Goal: Task Accomplishment & Management: Use online tool/utility

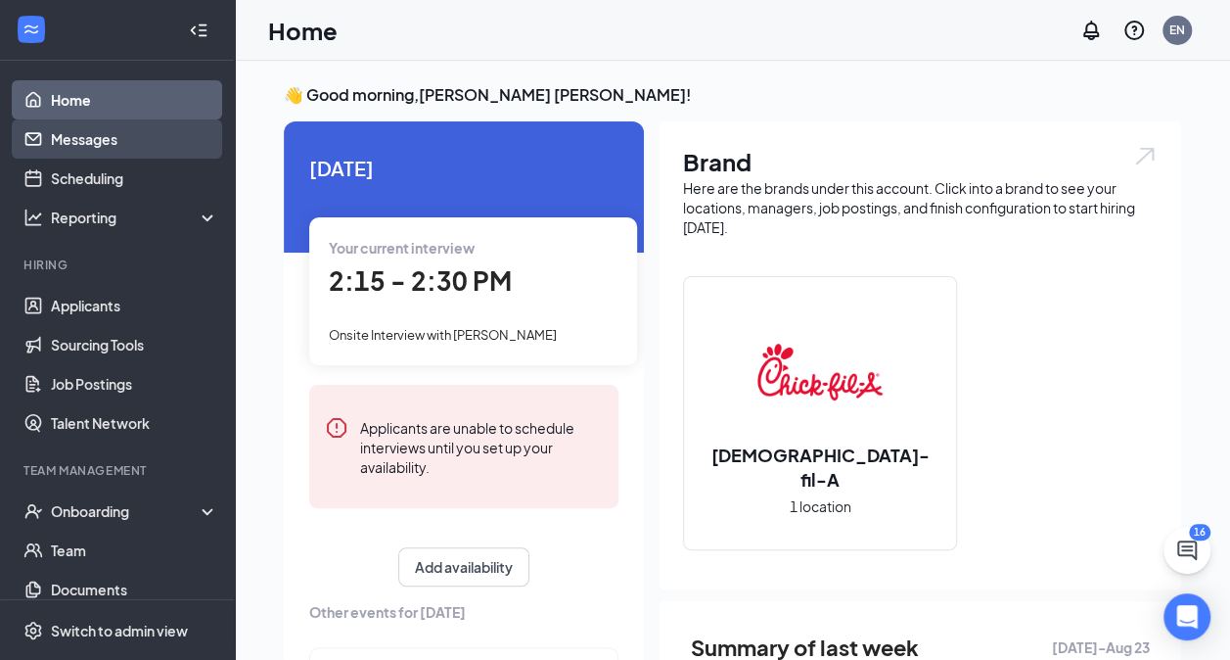
click at [98, 135] on link "Messages" at bounding box center [134, 138] width 167 height 39
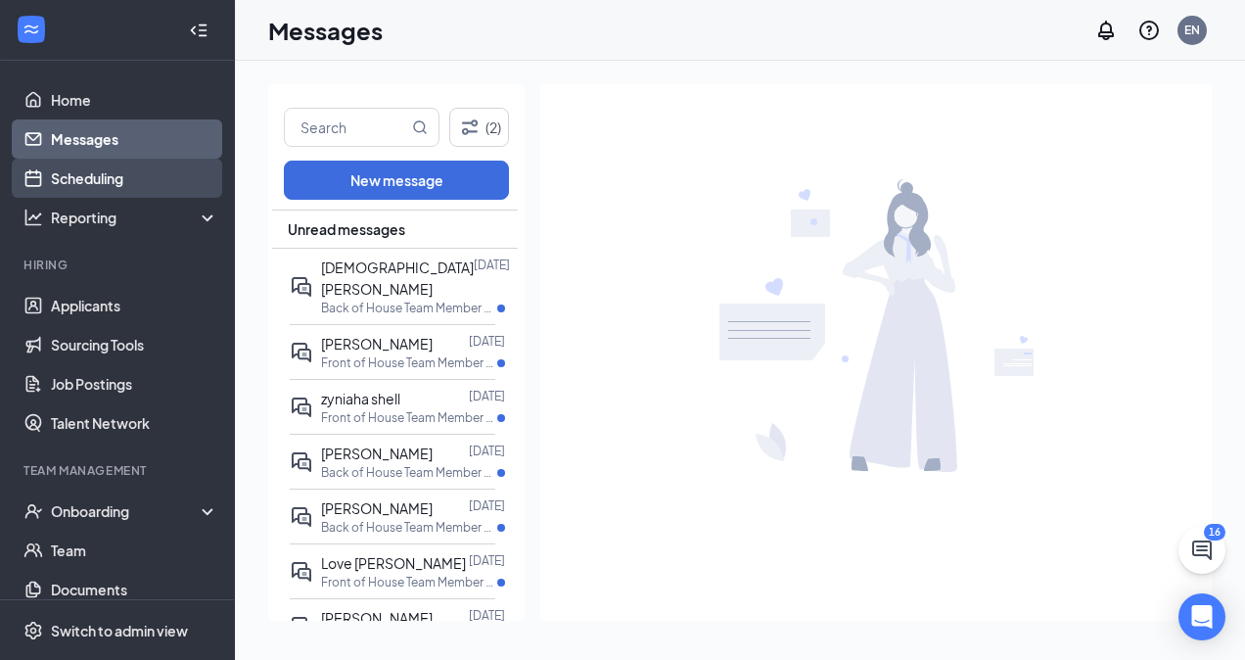
click at [86, 174] on link "Scheduling" at bounding box center [134, 178] width 167 height 39
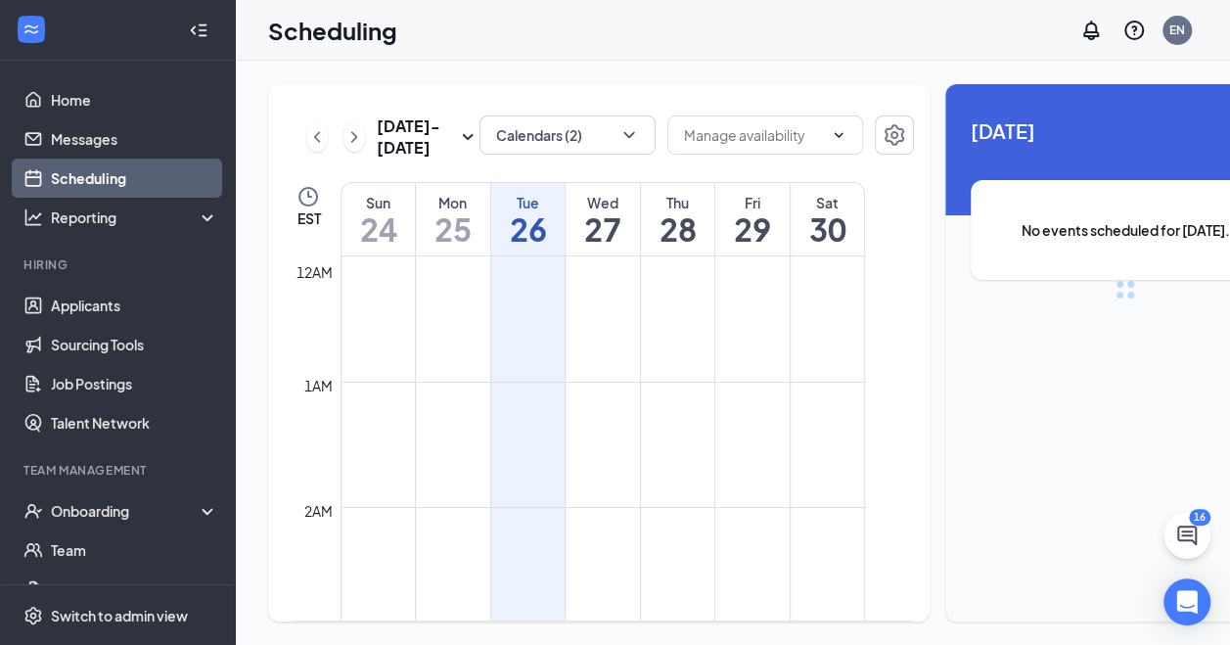
scroll to position [962, 0]
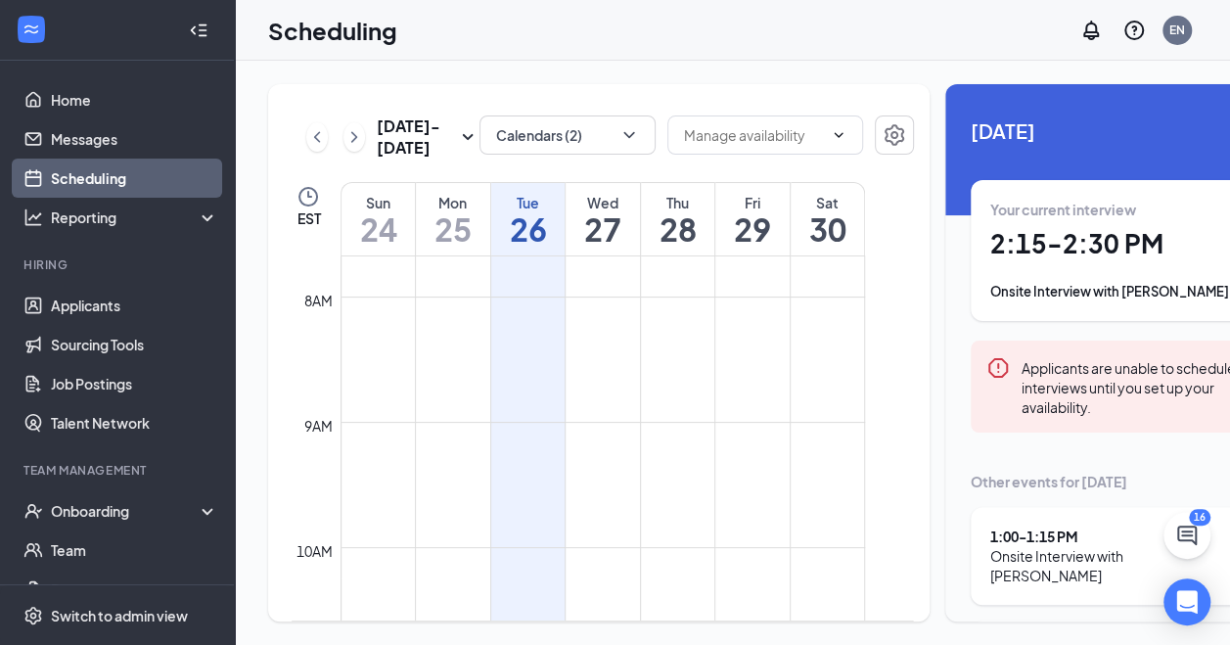
click at [86, 174] on link "Scheduling" at bounding box center [134, 178] width 167 height 39
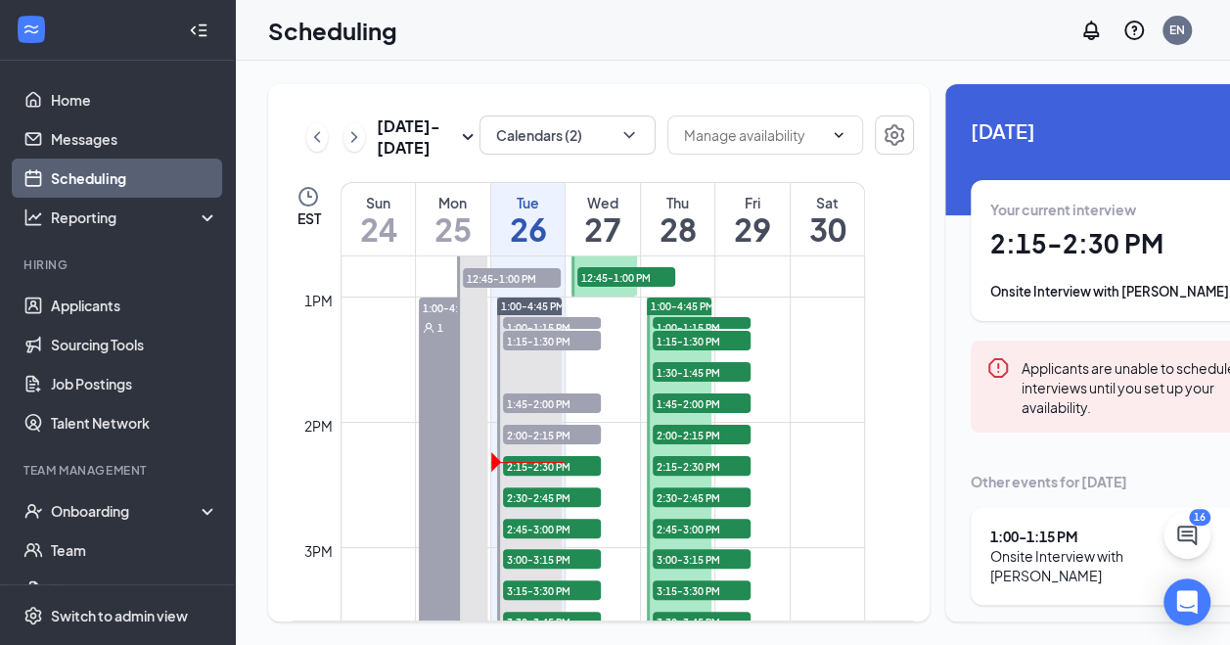
scroll to position [1576, 0]
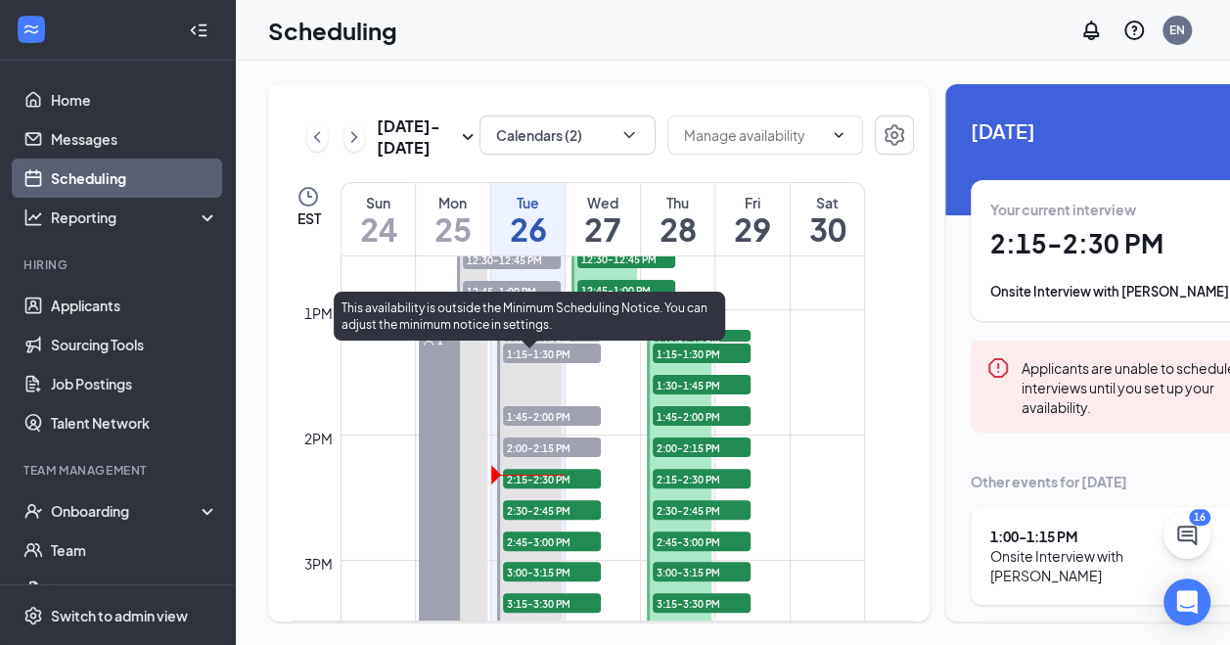
click at [551, 349] on span "1:00-1:15 PM" at bounding box center [552, 340] width 98 height 20
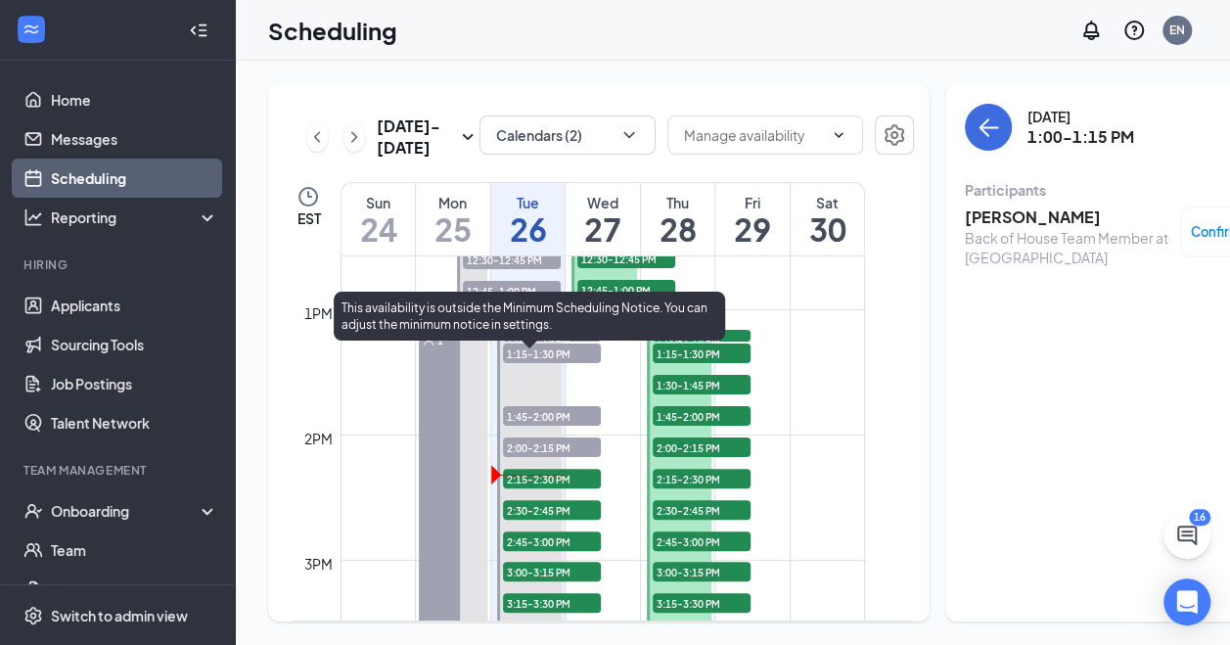
click at [548, 363] on span "1:15-1:30 PM" at bounding box center [552, 354] width 98 height 20
click at [555, 426] on span "1:45-2:00 PM" at bounding box center [552, 416] width 98 height 20
click at [547, 457] on span "2:00-2:15 PM" at bounding box center [552, 448] width 98 height 20
click at [560, 426] on span "1:45-2:00 PM" at bounding box center [552, 416] width 98 height 20
click at [546, 457] on span "2:00-2:15 PM" at bounding box center [552, 448] width 98 height 20
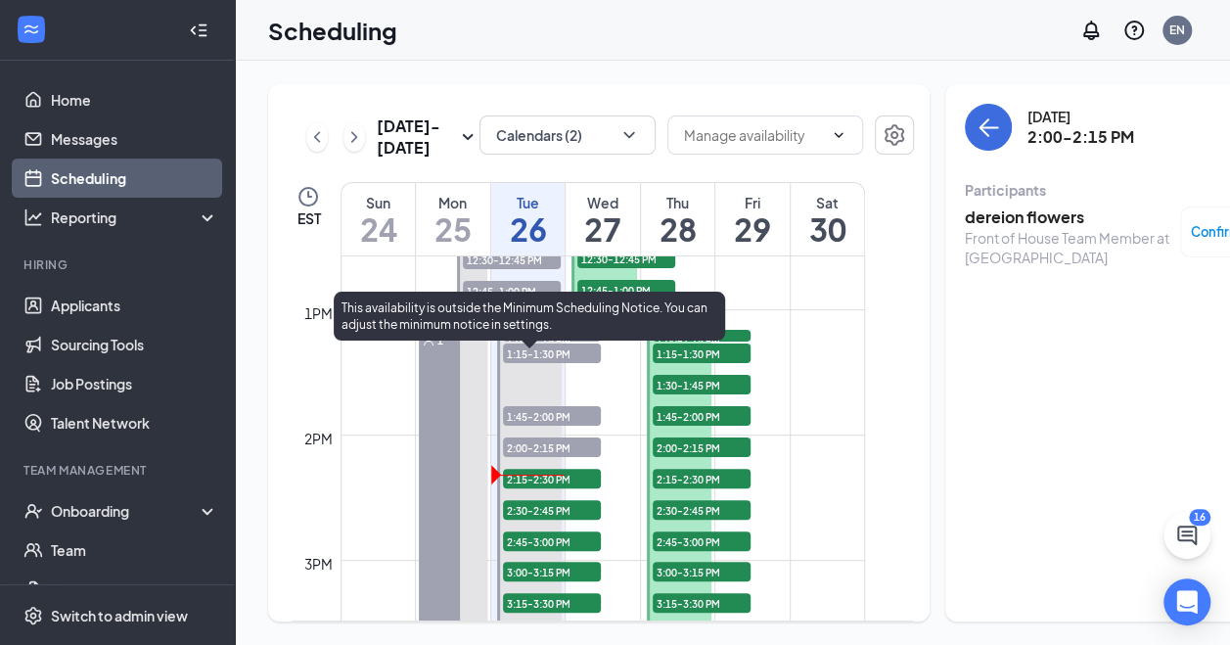
click at [560, 426] on span "1:45-2:00 PM" at bounding box center [552, 416] width 98 height 20
click at [576, 363] on span "1:15-1:30 PM" at bounding box center [552, 354] width 98 height 20
click at [574, 349] on span "1:00-1:15 PM" at bounding box center [552, 340] width 98 height 20
click at [542, 488] on span "2:15-2:30 PM" at bounding box center [552, 479] width 98 height 20
click at [556, 457] on span "2:00-2:15 PM" at bounding box center [552, 448] width 98 height 20
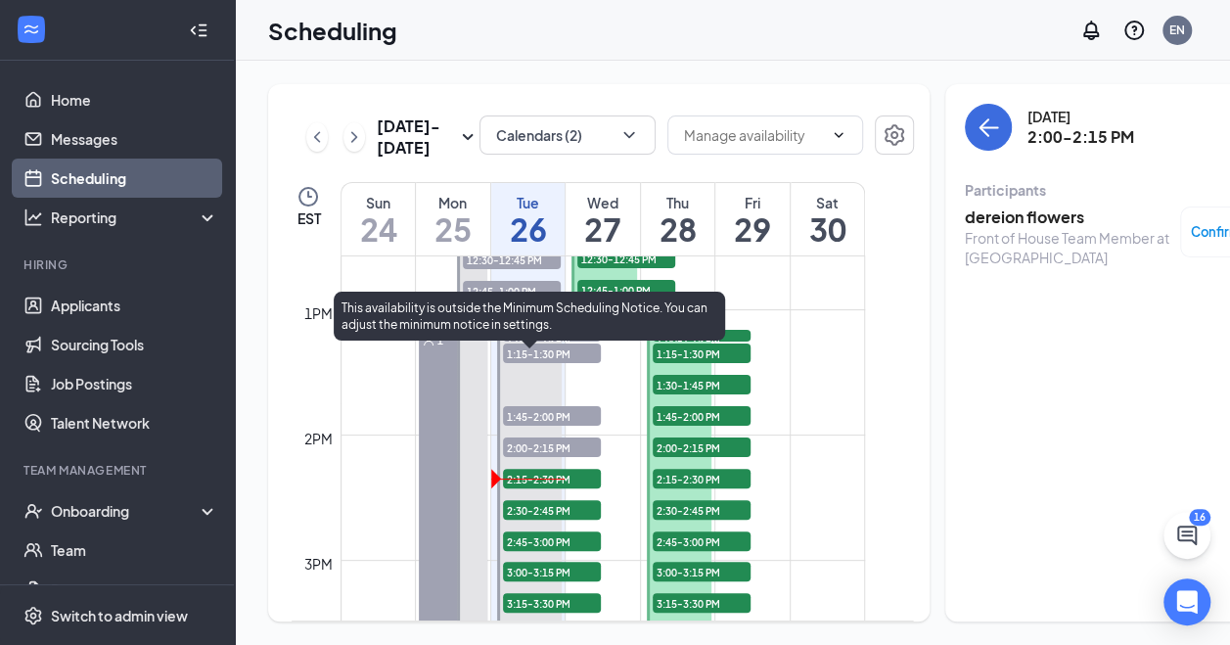
click at [552, 426] on span "1:45-2:00 PM" at bounding box center [552, 416] width 98 height 20
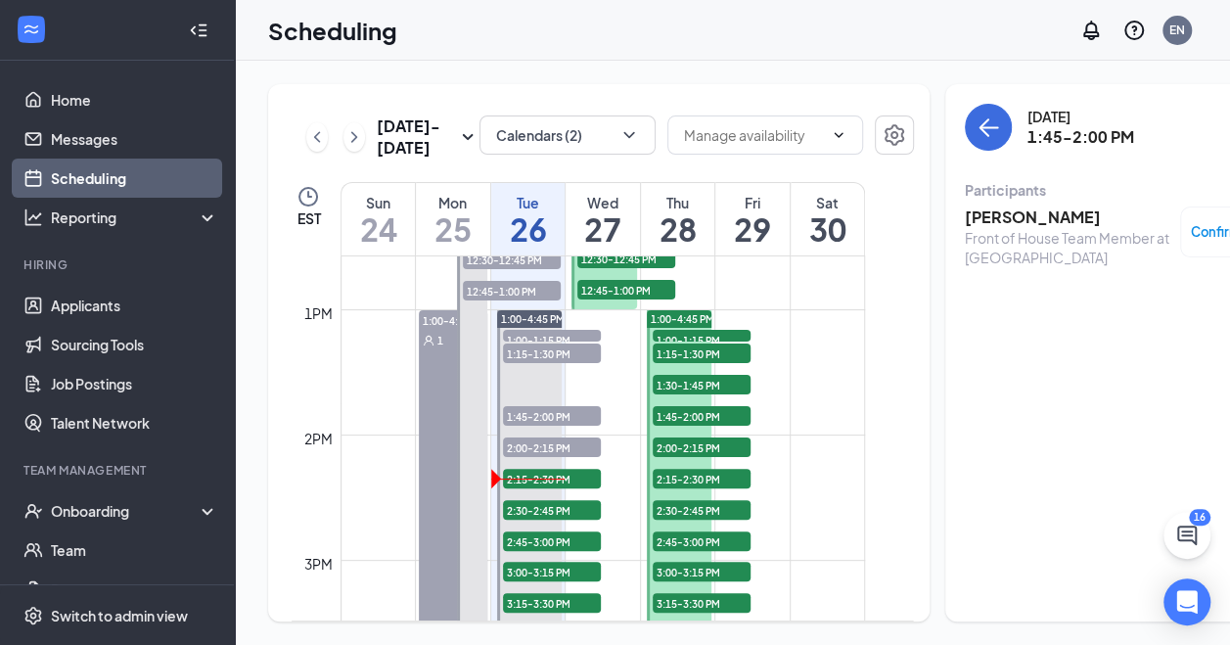
click at [564, 159] on div "Calendars (2)" at bounding box center [568, 137] width 176 height 43
click at [507, 159] on div "Calendars (2)" at bounding box center [568, 137] width 176 height 43
click at [734, 39] on div "Scheduling EN" at bounding box center [733, 30] width 996 height 61
click at [890, 44] on div "Scheduling EN" at bounding box center [733, 30] width 996 height 61
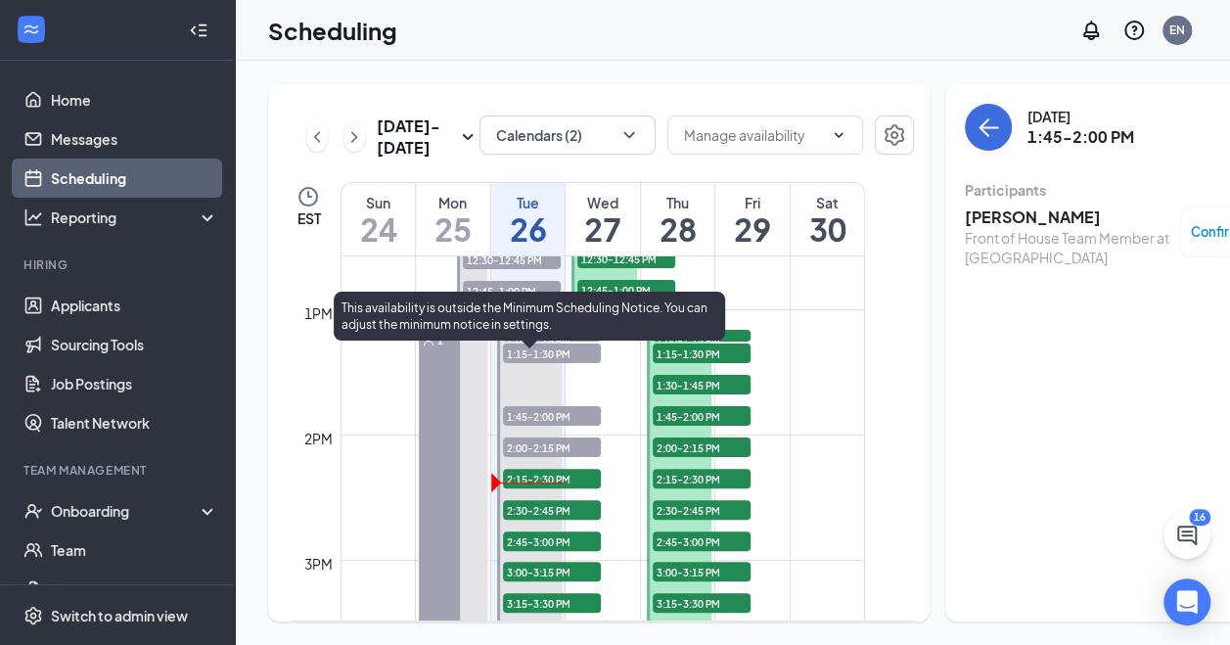
click at [538, 520] on span "2:30-2:45 PM" at bounding box center [552, 510] width 98 height 20
click at [540, 551] on span "2:45-3:00 PM" at bounding box center [552, 542] width 98 height 20
click at [542, 581] on span "3:00-3:15 PM" at bounding box center [552, 572] width 98 height 20
